Goal: Task Accomplishment & Management: Complete application form

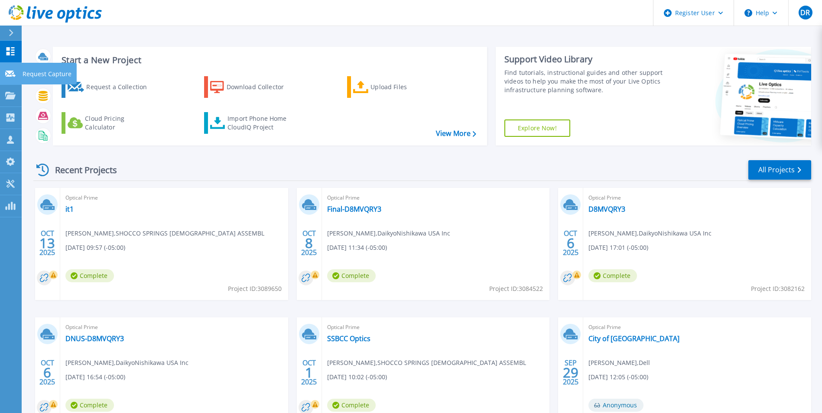
click at [16, 73] on link "Request Capture Request Capture" at bounding box center [11, 74] width 22 height 22
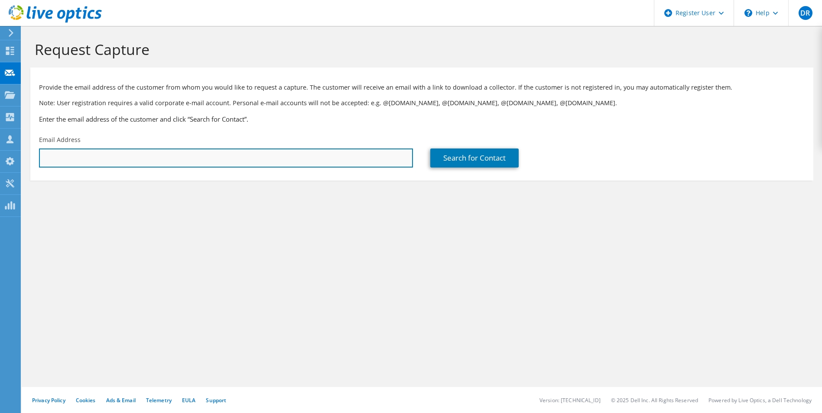
click at [134, 154] on input "text" at bounding box center [226, 158] width 374 height 19
paste input "pdunlap@alabamafirecollege.org"
type input "pdunlap@alabamafirecollege.org"
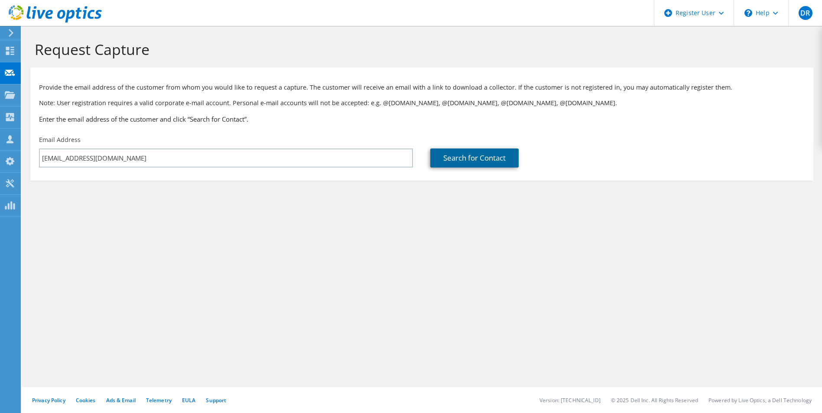
click at [471, 153] on link "Search for Contact" at bounding box center [474, 158] width 88 height 19
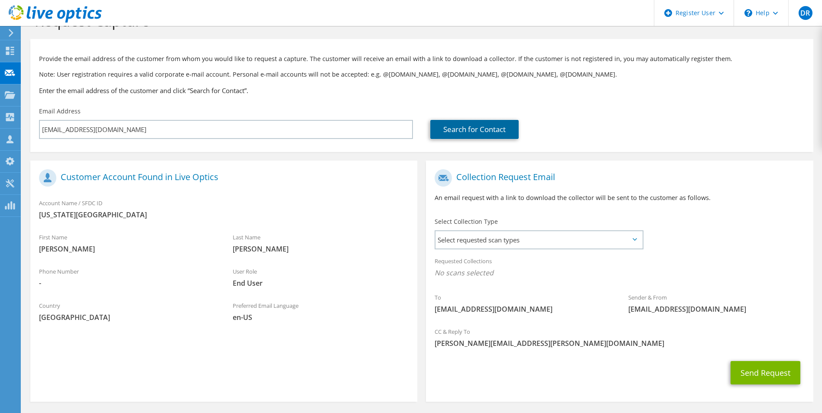
scroll to position [61, 0]
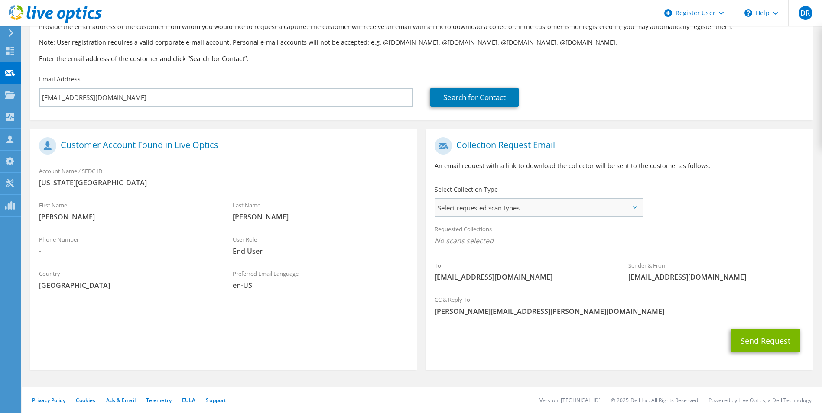
click at [480, 211] on span "Select requested scan types" at bounding box center [538, 207] width 206 height 17
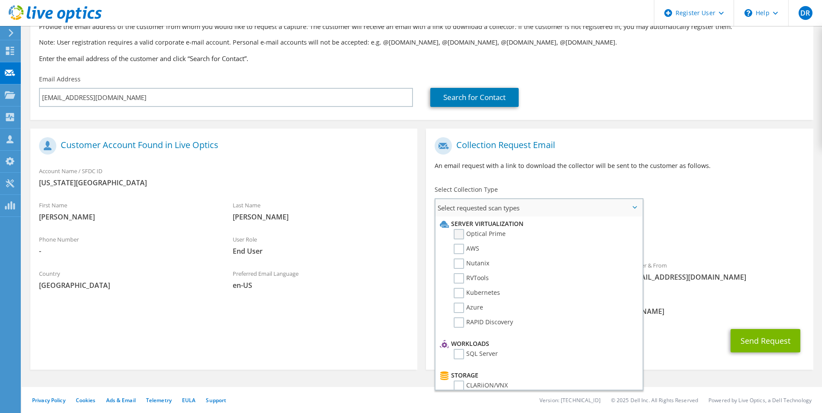
click at [460, 234] on label "Optical Prime" at bounding box center [480, 234] width 52 height 10
click at [0, 0] on input "Optical Prime" at bounding box center [0, 0] width 0 height 0
click at [678, 190] on div "To pdunlap@alabamafirecollege.org Sender & From liveoptics@liveoptics.com" at bounding box center [619, 213] width 387 height 160
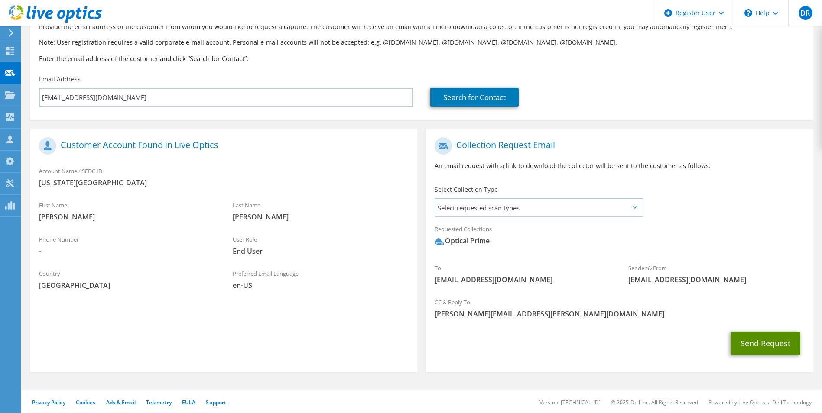
click at [770, 340] on button "Send Request" at bounding box center [766, 343] width 70 height 23
